Goal: Task Accomplishment & Management: Use online tool/utility

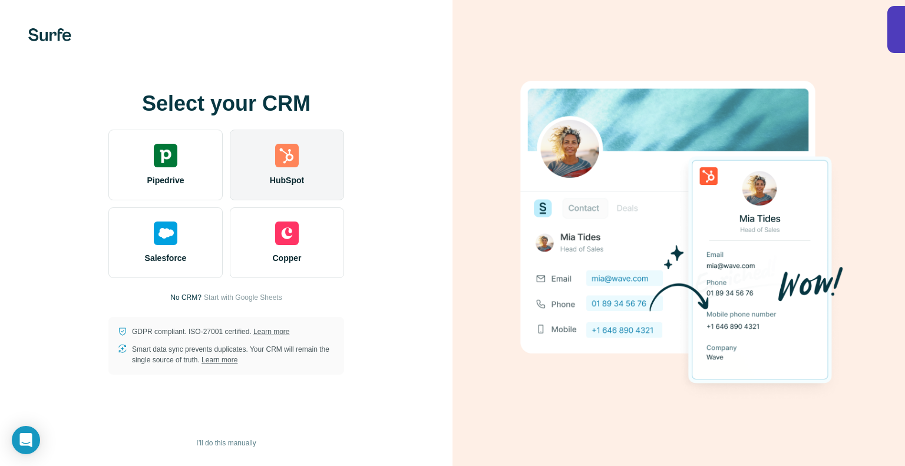
click at [282, 161] on img at bounding box center [287, 156] width 24 height 24
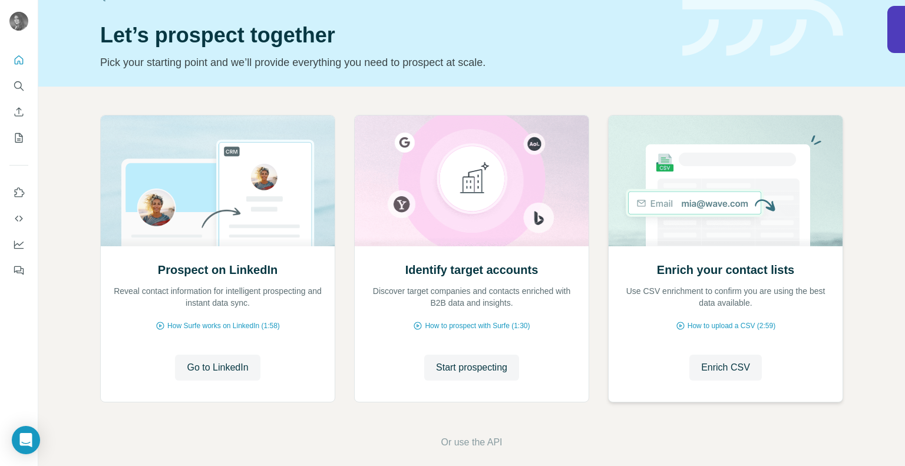
scroll to position [42, 0]
